Goal: Find specific page/section: Find specific page/section

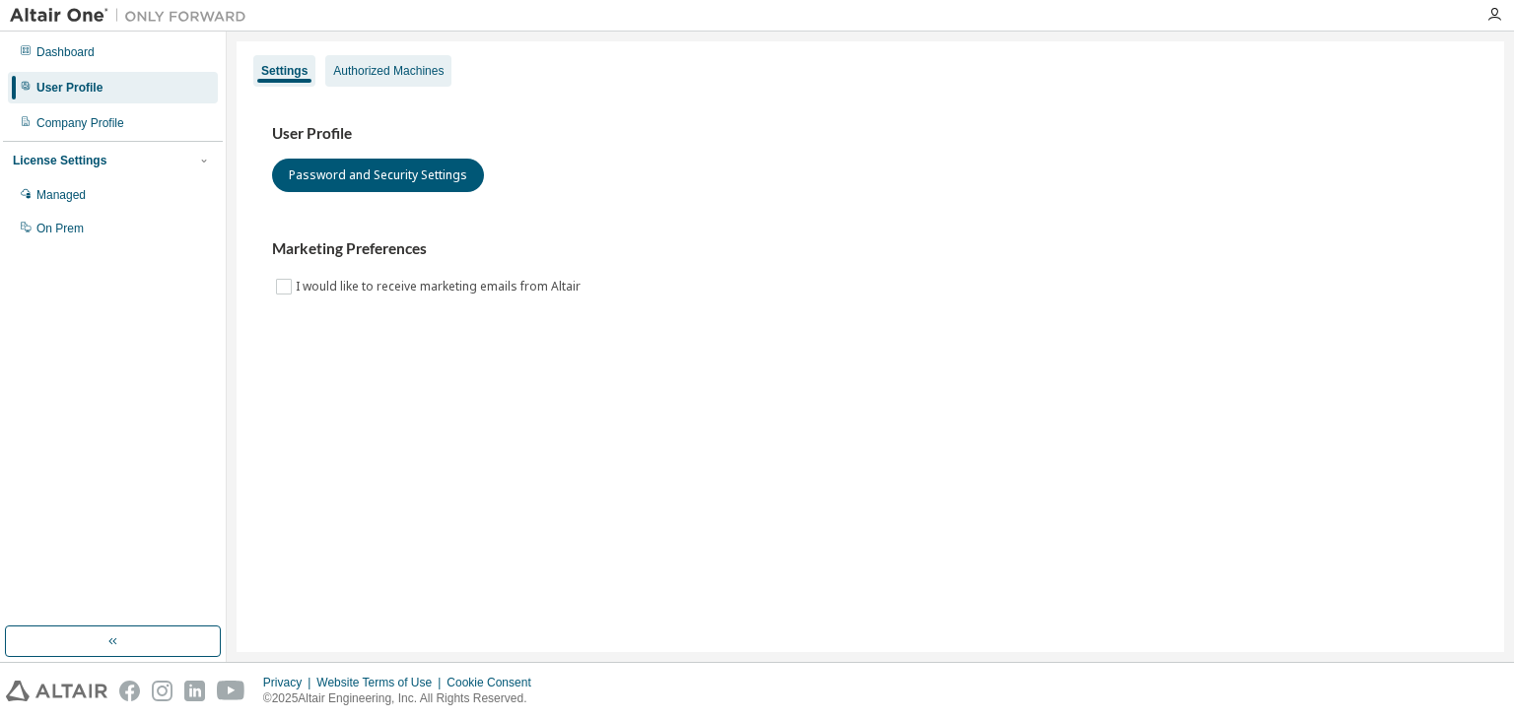
click at [392, 76] on div "Authorized Machines" at bounding box center [388, 71] width 110 height 16
click at [400, 72] on div "Authorized Machines" at bounding box center [388, 71] width 110 height 16
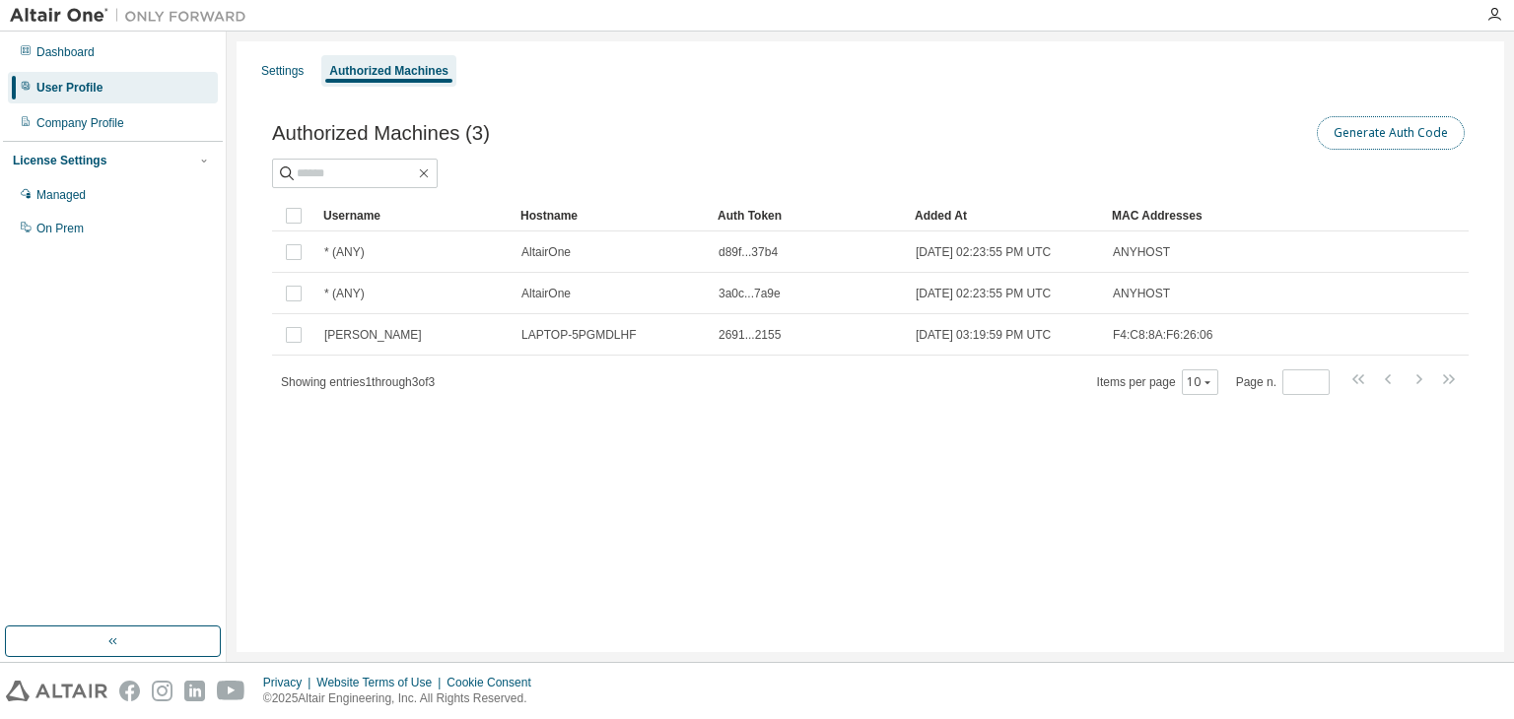
click at [1353, 141] on button "Generate Auth Code" at bounding box center [1391, 133] width 148 height 34
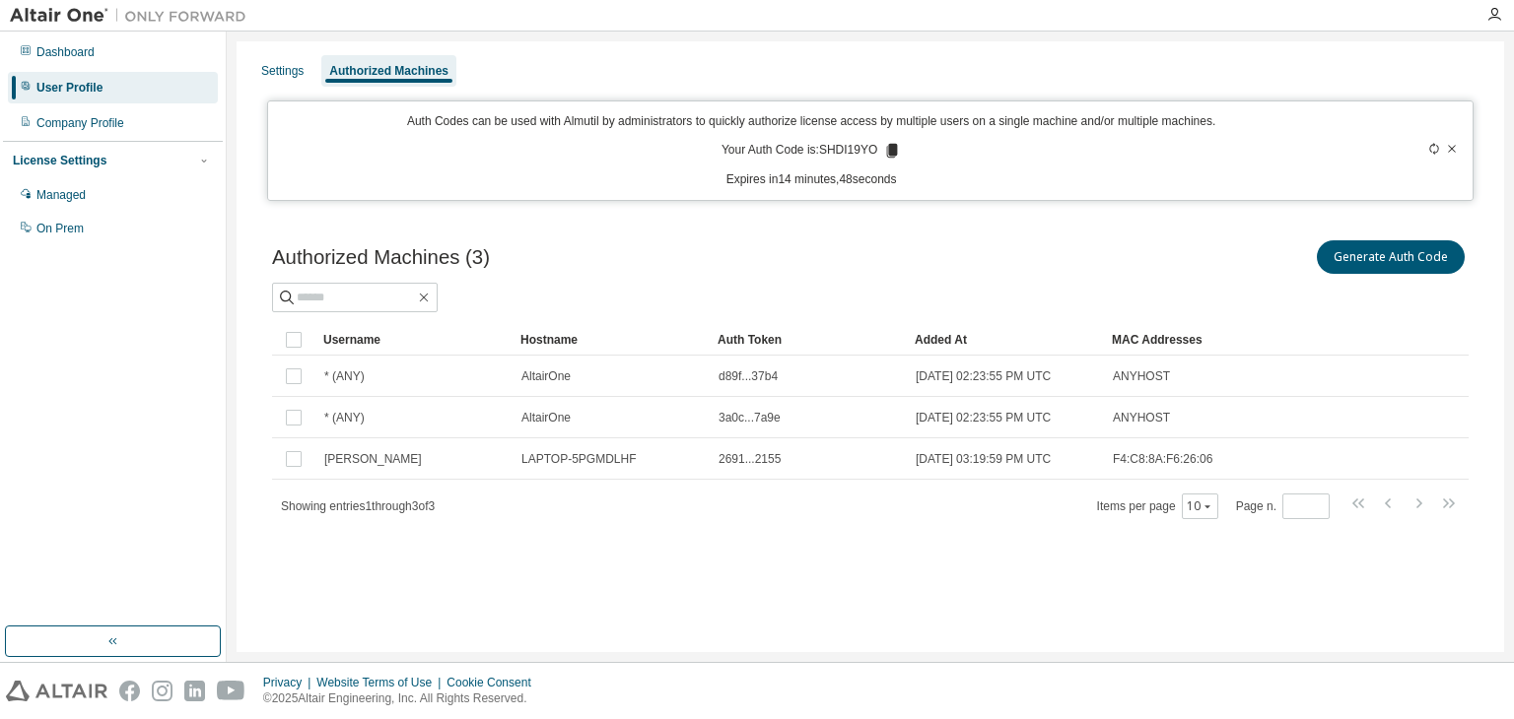
click at [1451, 148] on icon at bounding box center [1452, 148] width 8 height 7
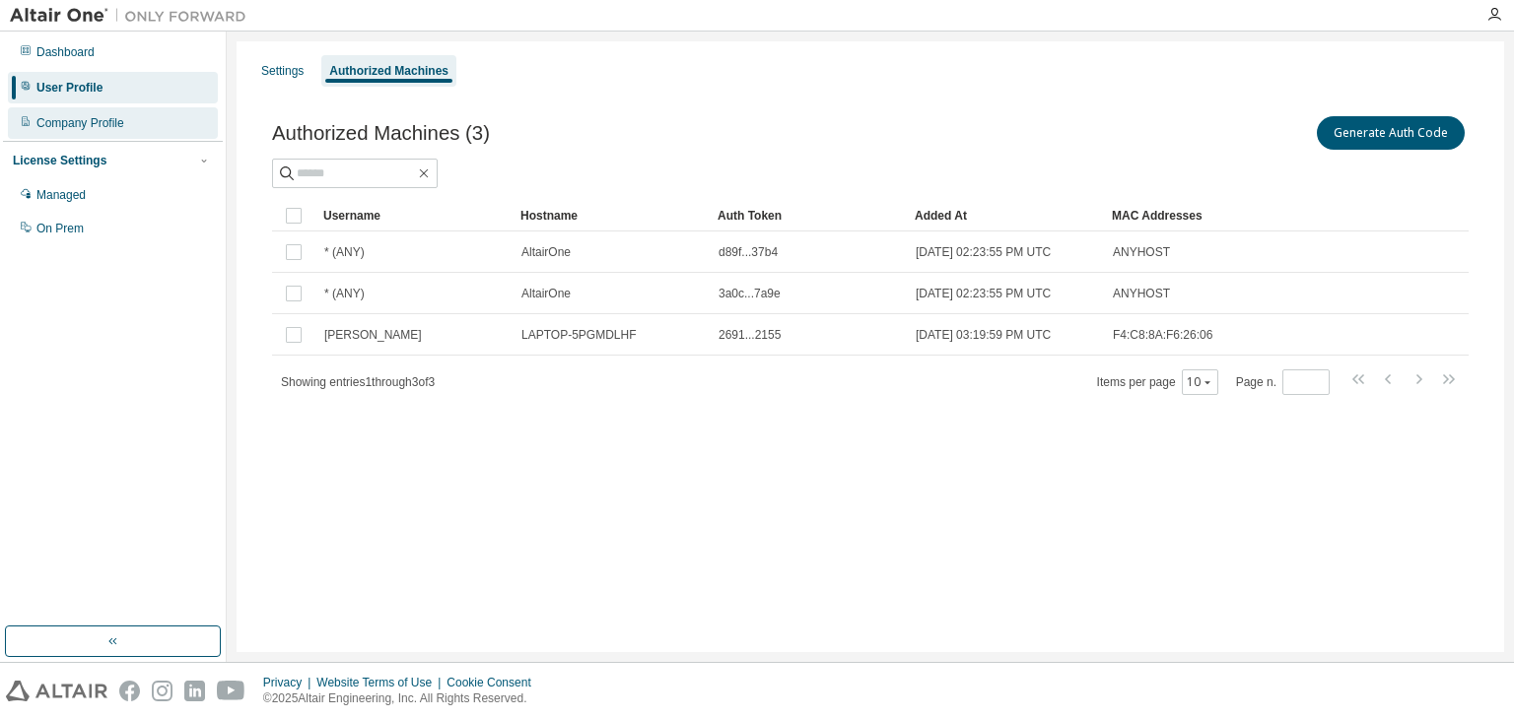
click at [75, 123] on div "Company Profile" at bounding box center [80, 123] width 88 height 16
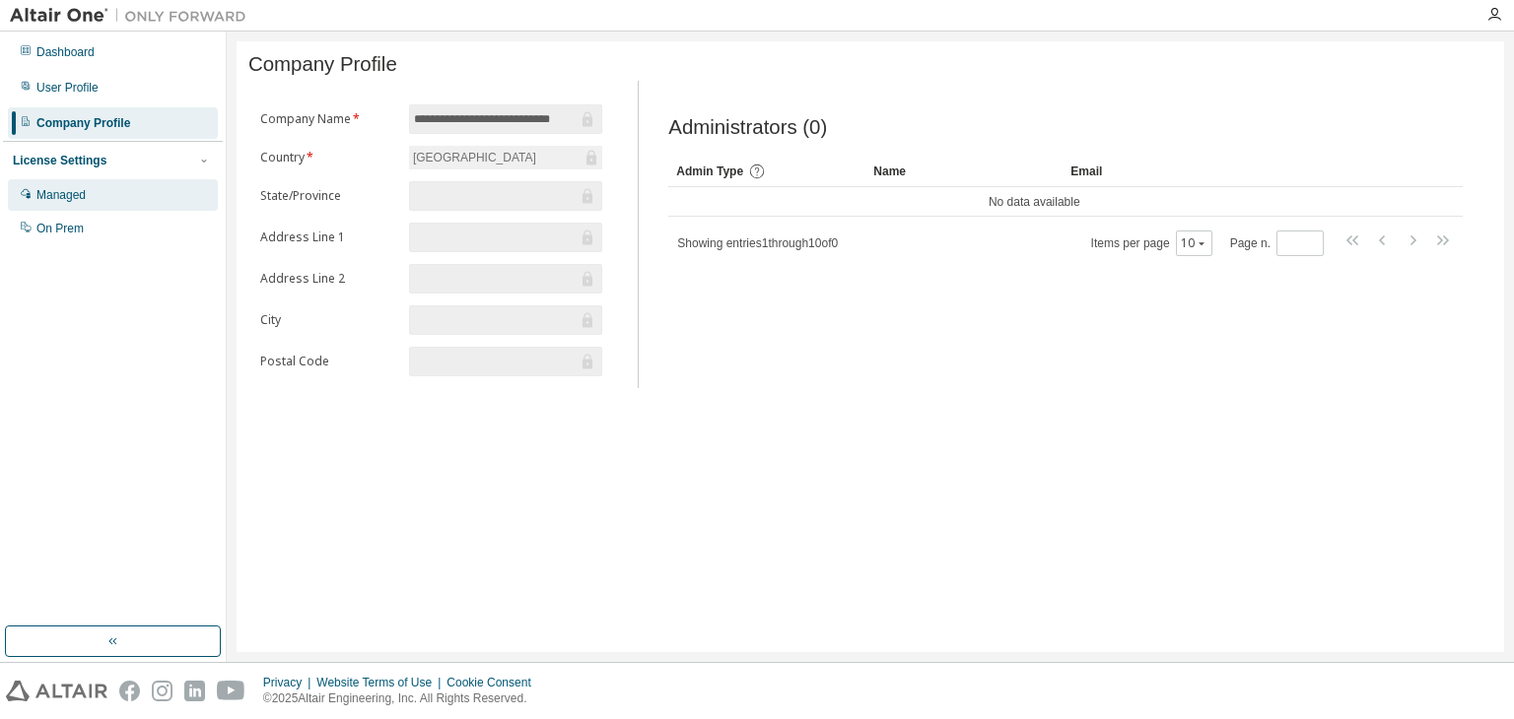
click at [63, 190] on div "Managed" at bounding box center [60, 195] width 49 height 16
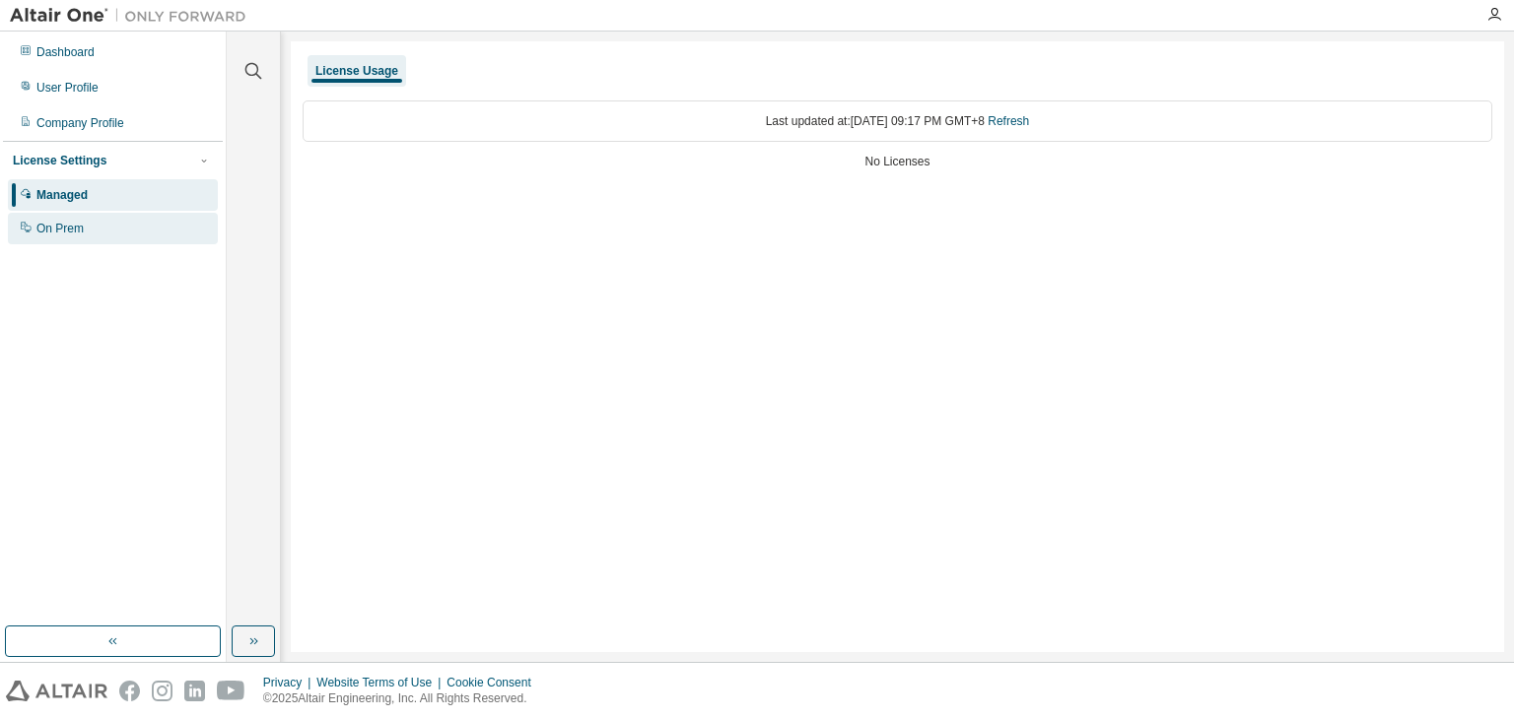
click at [80, 218] on div "On Prem" at bounding box center [113, 229] width 210 height 32
